Goal: Check status: Check status

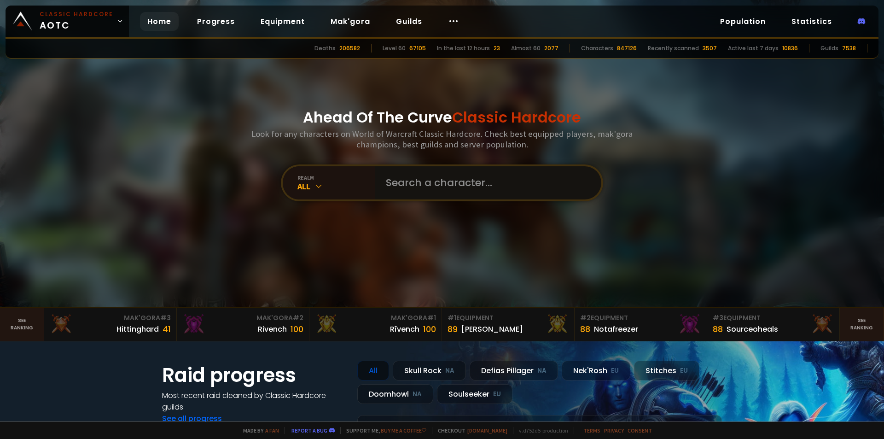
click at [380, 183] on input "text" at bounding box center [485, 182] width 210 height 33
type input "nokat"
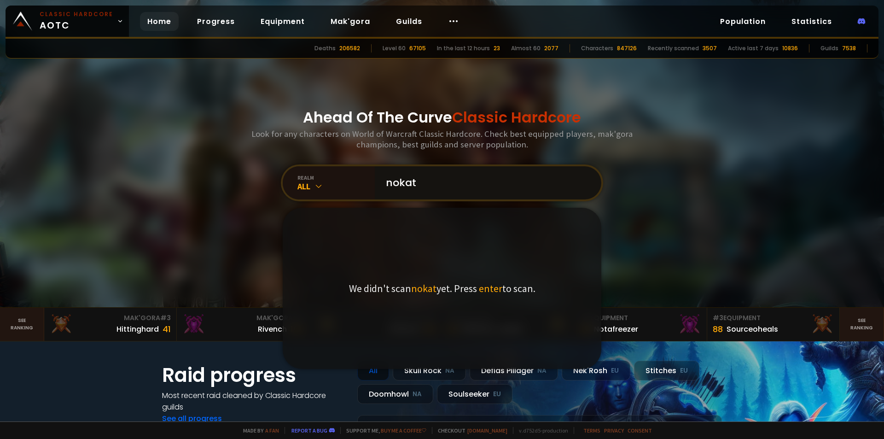
click at [443, 180] on input "nokat" at bounding box center [485, 182] width 210 height 33
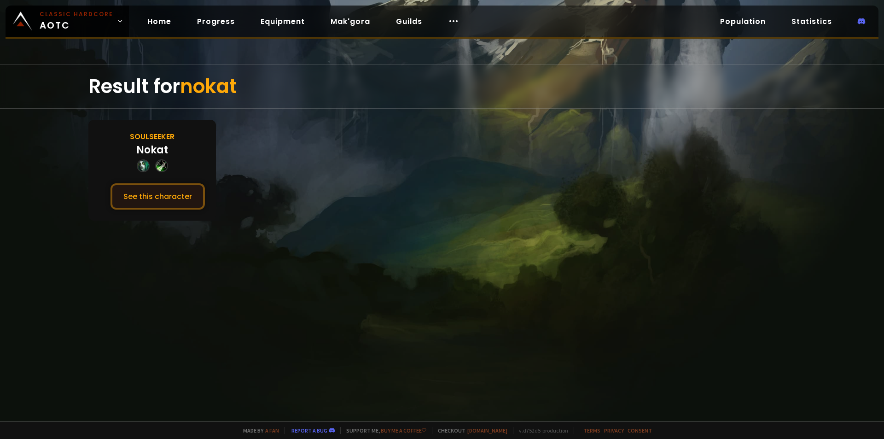
click at [181, 196] on button "See this character" at bounding box center [158, 196] width 94 height 26
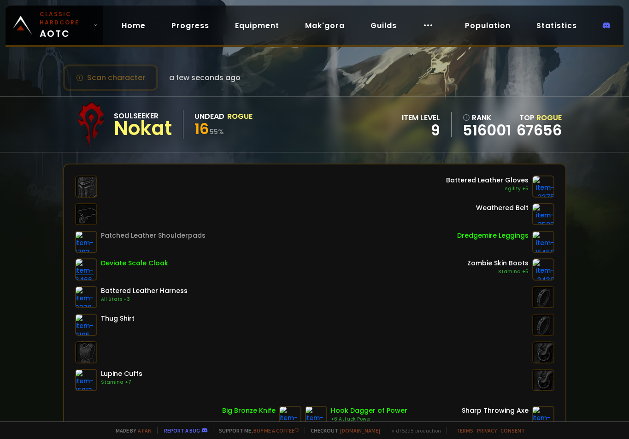
click at [78, 266] on img at bounding box center [86, 269] width 22 height 22
click at [76, 262] on img at bounding box center [86, 269] width 22 height 22
click at [73, 258] on div "Patched Leather Shoulderpads Deviate Scale Cloak Battered Leather Harness All S…" at bounding box center [314, 301] width 501 height 274
click at [74, 257] on div "Patched Leather Shoulderpads Deviate Scale Cloak Battered Leather Harness All S…" at bounding box center [314, 301] width 501 height 274
click at [82, 262] on img at bounding box center [86, 269] width 22 height 22
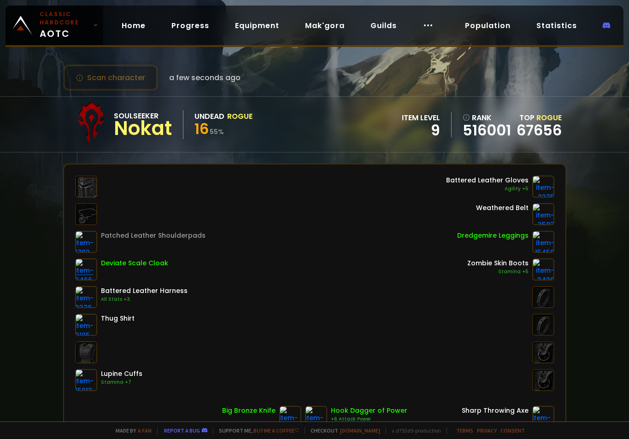
click at [82, 262] on img at bounding box center [86, 269] width 22 height 22
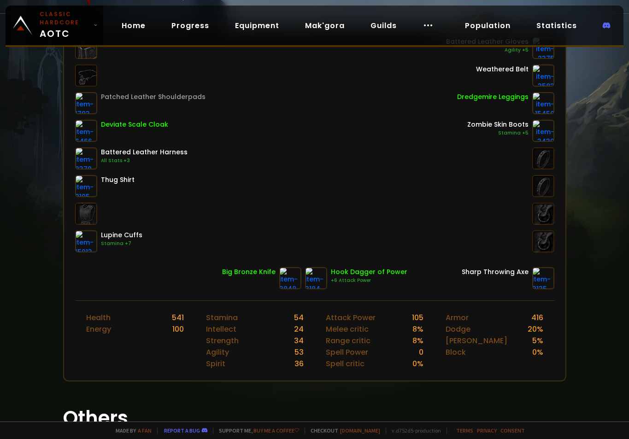
scroll to position [92, 0]
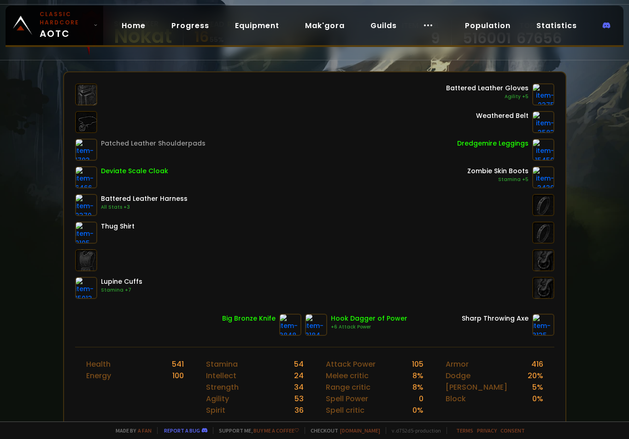
click at [302, 253] on div "Patched Leather Shoulderpads Deviate Scale Cloak Battered Leather Harness All S…" at bounding box center [314, 190] width 479 height 215
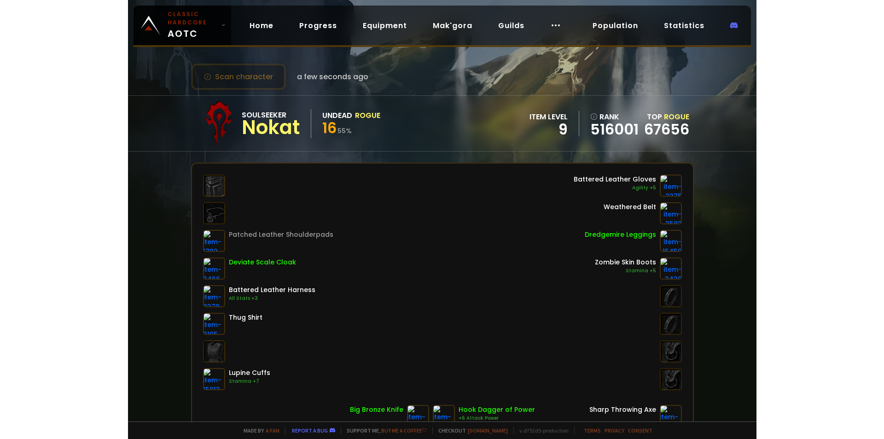
scroll to position [0, 0]
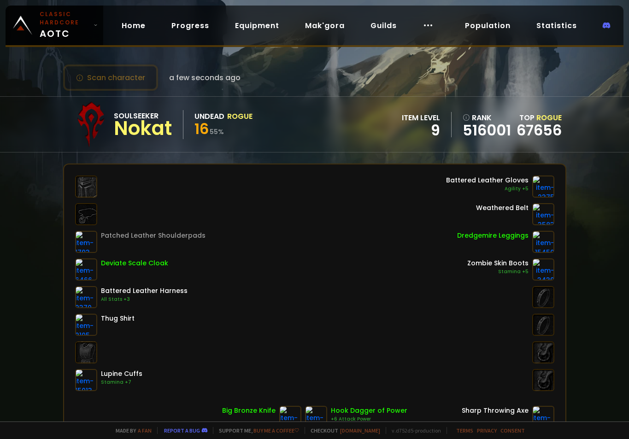
click at [190, 76] on span "a few seconds ago" at bounding box center [204, 78] width 71 height 12
click at [423, 182] on div "Patched Leather Shoulderpads Deviate Scale Cloak Battered Leather Harness All S…" at bounding box center [314, 282] width 479 height 215
